Goal: Transaction & Acquisition: Purchase product/service

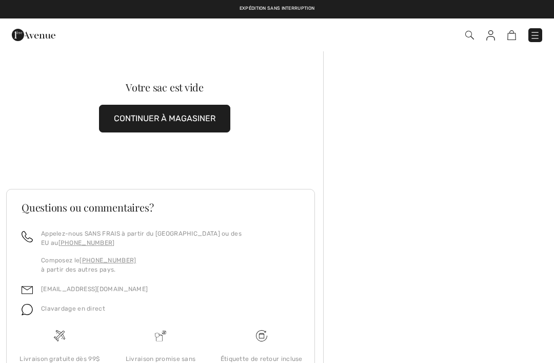
click at [537, 36] on img at bounding box center [535, 35] width 10 height 10
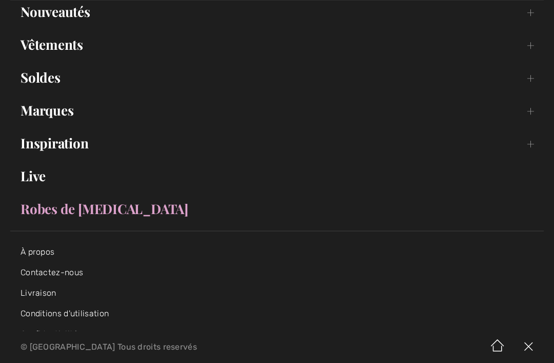
scroll to position [90, 0]
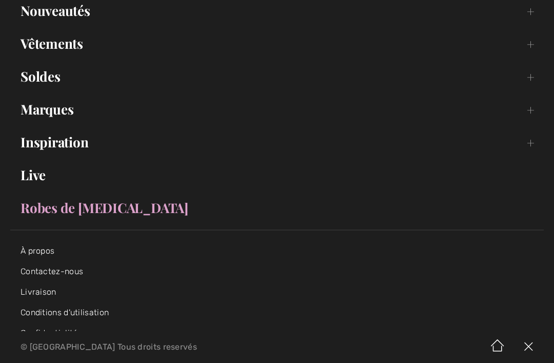
click at [91, 212] on link "Robes de [MEDICAL_DATA]" at bounding box center [276, 207] width 533 height 23
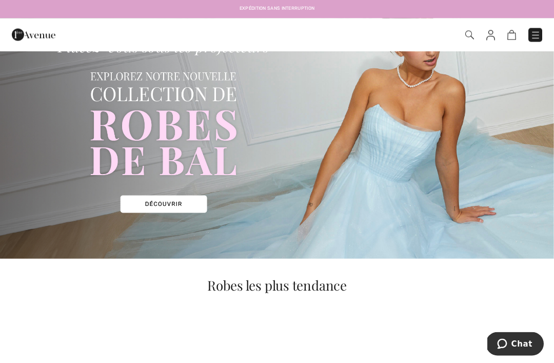
scroll to position [89, 0]
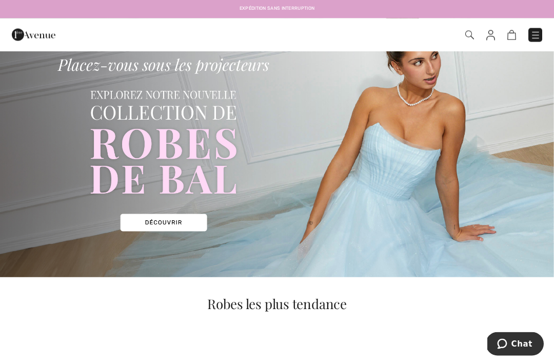
click at [183, 224] on img at bounding box center [277, 145] width 554 height 266
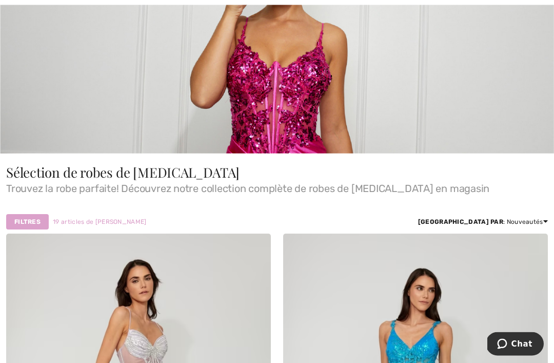
scroll to position [231, 0]
click at [86, 218] on span "19 articles de bal" at bounding box center [99, 221] width 93 height 9
click at [34, 221] on strong "Filtres" at bounding box center [27, 221] width 26 height 9
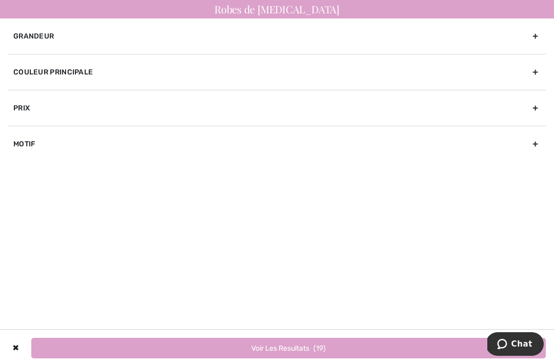
click at [274, 78] on div "Couleur Principale" at bounding box center [276, 72] width 537 height 36
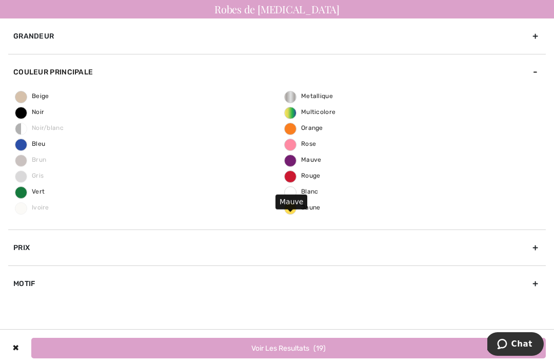
click at [313, 159] on span "Mauve" at bounding box center [303, 159] width 37 height 7
click at [0, 0] on input "Mauve" at bounding box center [0, 0] width 0 height 0
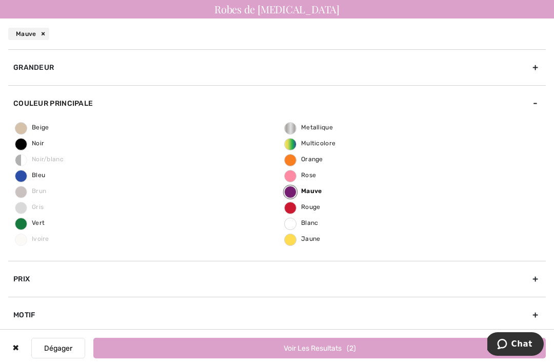
click at [341, 275] on div "Prix" at bounding box center [276, 279] width 537 height 36
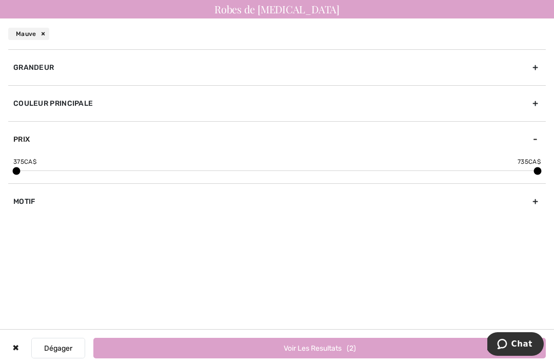
click at [39, 199] on div "Motif" at bounding box center [276, 201] width 537 height 36
click at [32, 207] on label "Motif" at bounding box center [279, 208] width 532 height 9
click at [21, 207] on input"] "Motif" at bounding box center [17, 209] width 8 height 8
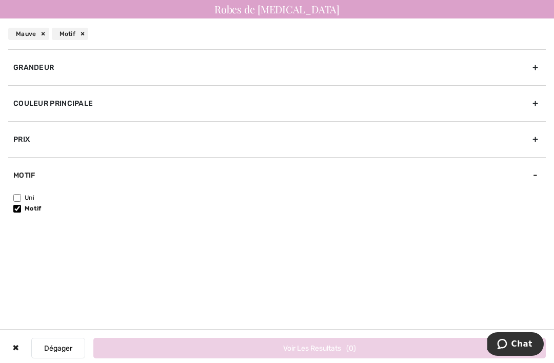
click at [481, 107] on div "Couleur Principale" at bounding box center [276, 103] width 537 height 36
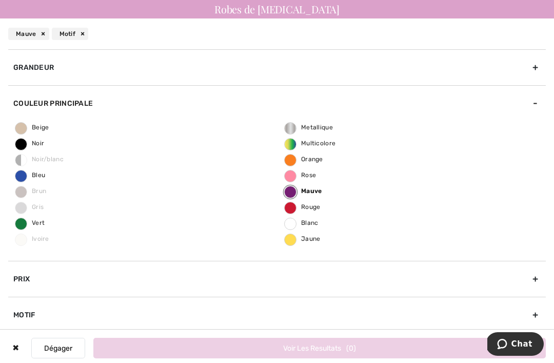
click at [307, 191] on span "Mauve" at bounding box center [303, 190] width 37 height 7
click at [0, 0] on input "Mauve" at bounding box center [0, 0] width 0 height 0
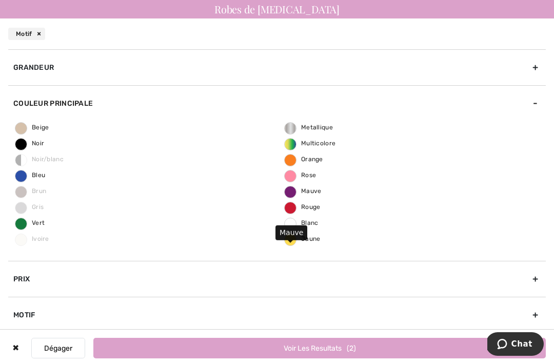
click at [290, 191] on span "Mauve" at bounding box center [303, 190] width 37 height 7
click at [0, 0] on input "Mauve" at bounding box center [0, 0] width 0 height 0
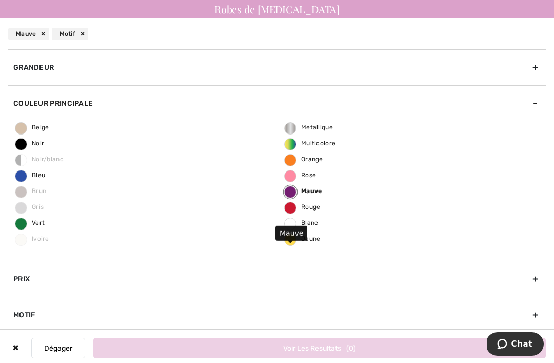
scroll to position [274, 0]
click at [31, 314] on div "Motif" at bounding box center [276, 314] width 537 height 36
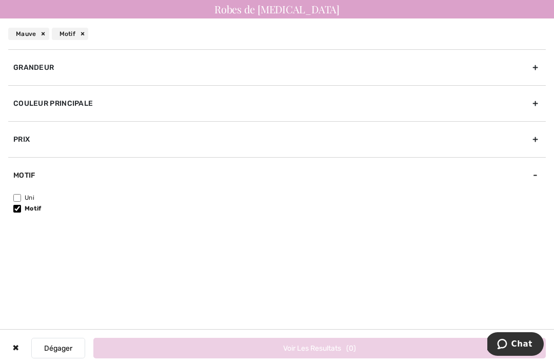
click at [13, 207] on input"] "Motif" at bounding box center [17, 209] width 8 height 8
checkbox input"] "false"
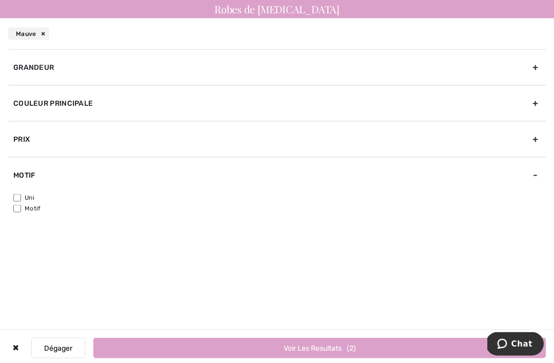
scroll to position [0, 0]
click at [352, 346] on button "Voir les resultats 2" at bounding box center [319, 347] width 452 height 21
